Goal: Navigation & Orientation: Locate item on page

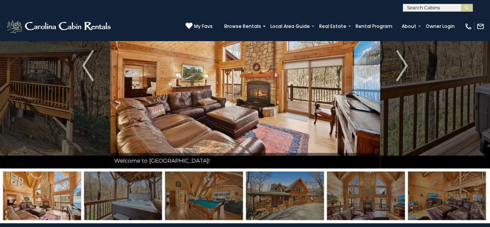
scroll to position [39, 0]
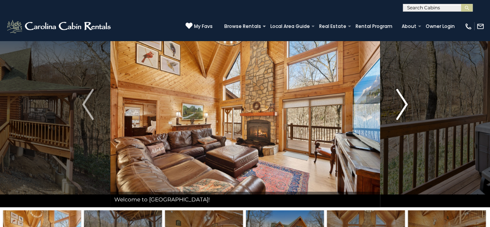
click at [400, 106] on img "Next" at bounding box center [402, 104] width 12 height 31
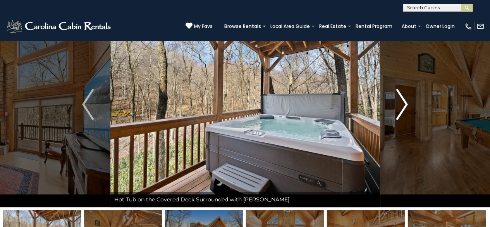
click at [400, 106] on img "Next" at bounding box center [402, 104] width 12 height 31
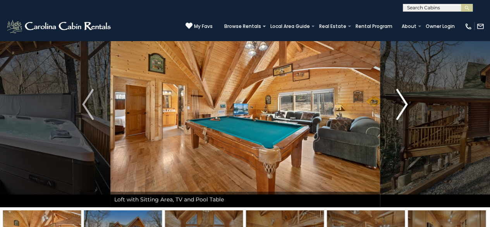
click at [401, 105] on img "Next" at bounding box center [402, 104] width 12 height 31
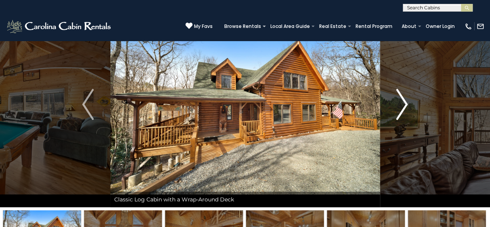
click at [401, 105] on img "Next" at bounding box center [402, 104] width 12 height 31
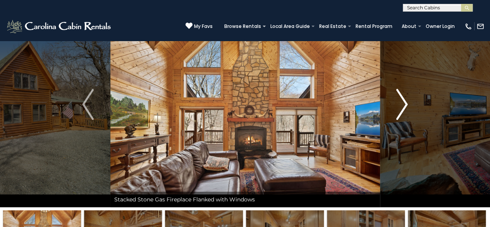
click at [401, 105] on img "Next" at bounding box center [402, 104] width 12 height 31
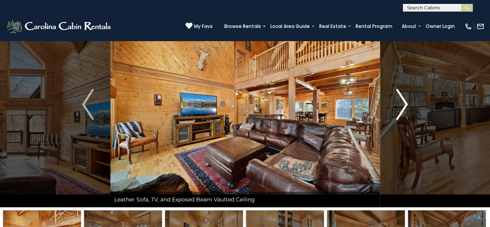
click at [401, 105] on img "Next" at bounding box center [402, 104] width 12 height 31
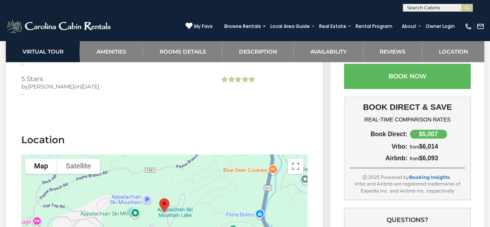
scroll to position [1975, 0]
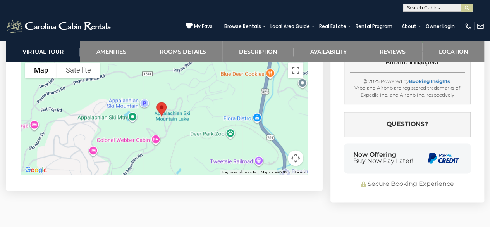
click at [166, 142] on div at bounding box center [164, 116] width 286 height 116
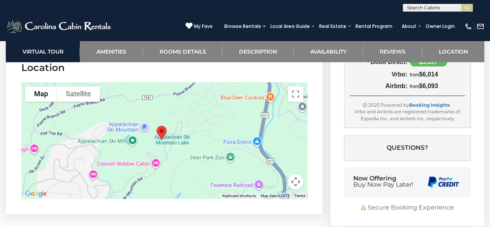
scroll to position [1936, 0]
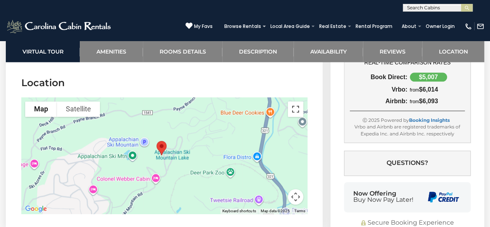
click at [290, 105] on button "Toggle fullscreen view" at bounding box center [295, 108] width 15 height 15
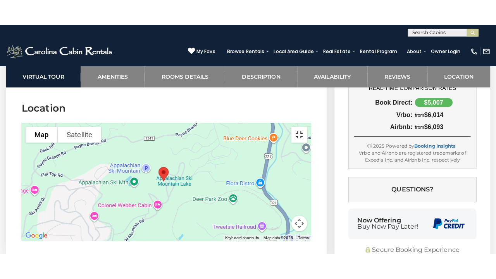
scroll to position [1915, 0]
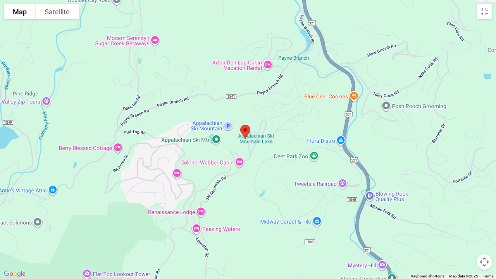
click at [253, 155] on div at bounding box center [248, 139] width 496 height 279
click at [59, 12] on button "Satellite" at bounding box center [57, 11] width 43 height 15
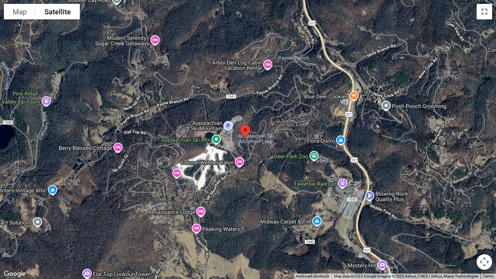
click at [239, 158] on div at bounding box center [248, 139] width 496 height 279
click at [239, 160] on div at bounding box center [248, 139] width 496 height 279
click at [485, 10] on button "Toggle fullscreen view" at bounding box center [483, 11] width 15 height 15
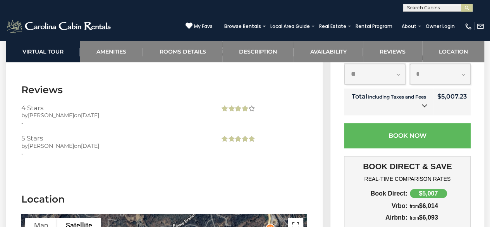
scroll to position [1936, 0]
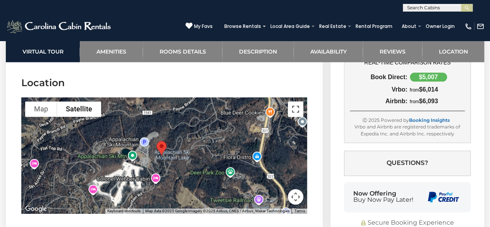
drag, startPoint x: 296, startPoint y: 108, endPoint x: 296, endPoint y: 142, distance: 33.7
click at [296, 108] on button "Toggle fullscreen view" at bounding box center [295, 108] width 15 height 15
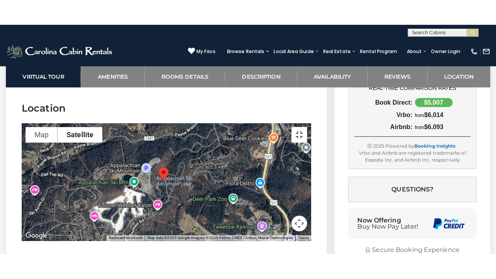
scroll to position [1915, 0]
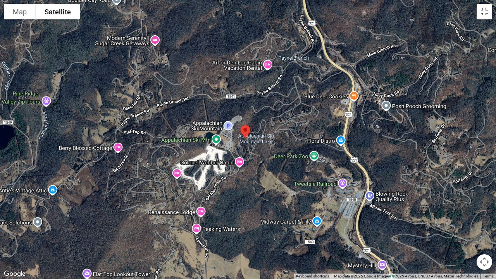
click at [483, 12] on button "Toggle fullscreen view" at bounding box center [483, 11] width 15 height 15
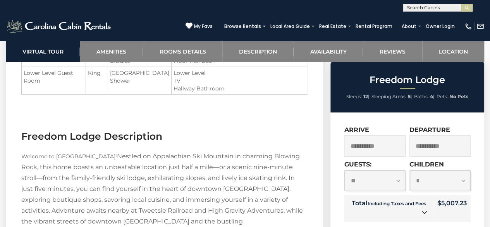
scroll to position [1084, 0]
